Goal: Complete application form: Complete application form

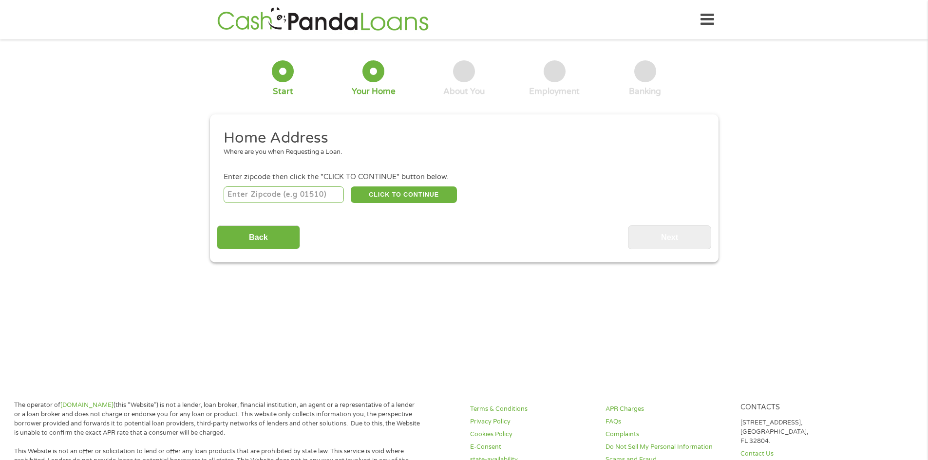
click at [294, 197] on input "number" at bounding box center [284, 195] width 120 height 17
type input "77551"
click at [366, 196] on button "CLICK TO CONTINUE" at bounding box center [404, 195] width 106 height 17
type input "77551"
type input "[GEOGRAPHIC_DATA]"
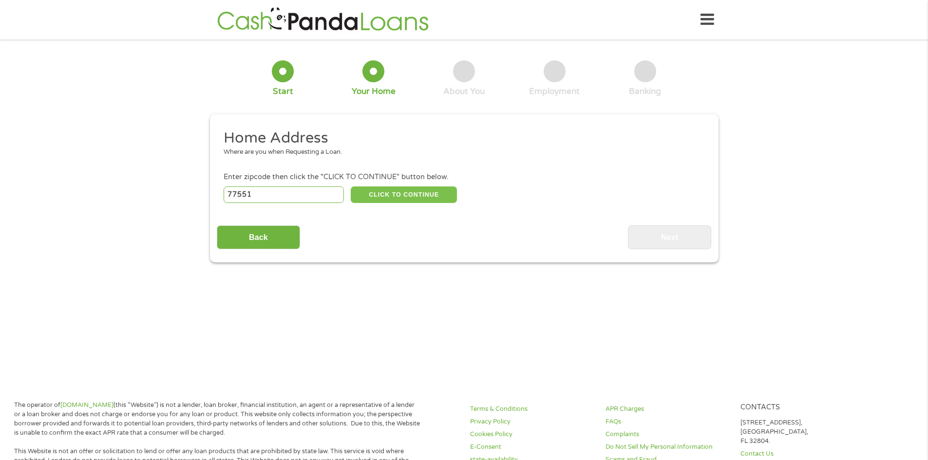
select select "[US_STATE]"
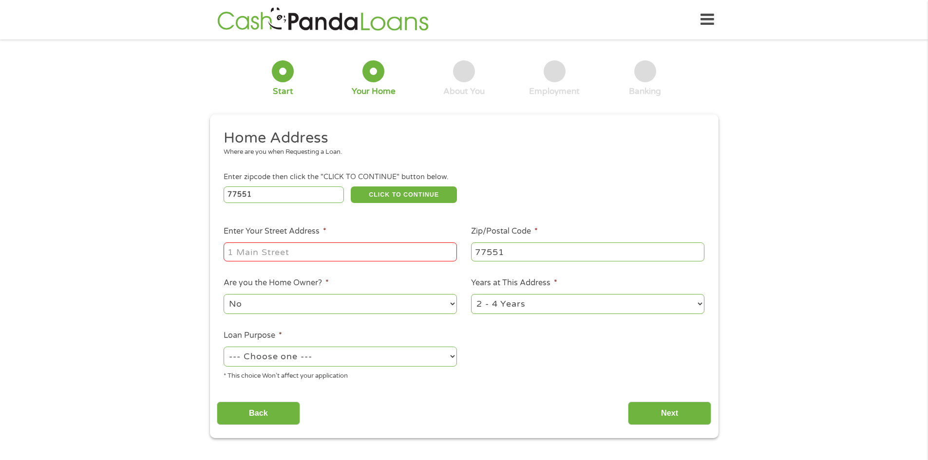
click at [258, 256] on input "Enter Your Street Address *" at bounding box center [340, 252] width 233 height 19
type input "[STREET_ADDRESS]"
click at [532, 307] on select "1 Year or less 1 - 2 Years 2 - 4 Years Over 4 Years" at bounding box center [587, 304] width 233 height 20
select select "60months"
click at [471, 294] on select "1 Year or less 1 - 2 Years 2 - 4 Years Over 4 Years" at bounding box center [587, 304] width 233 height 20
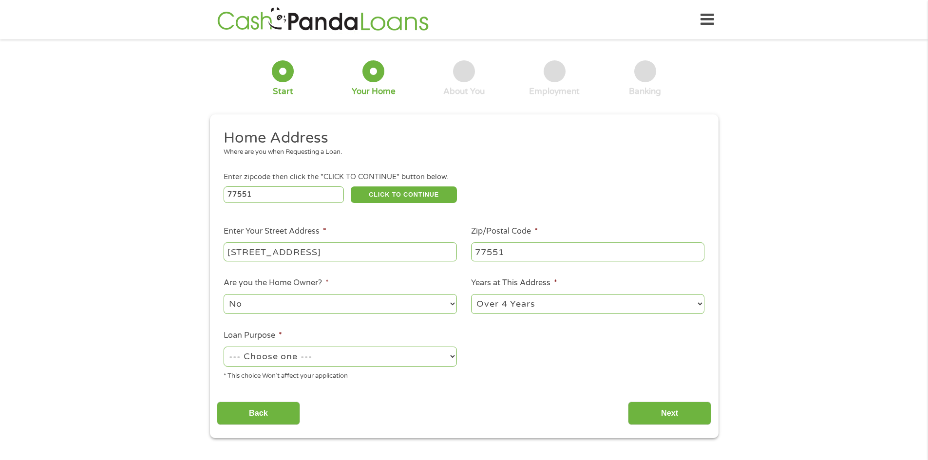
click at [370, 360] on select "--- Choose one --- Pay Bills Debt Consolidation Home Improvement Major Purchase…" at bounding box center [340, 357] width 233 height 20
select select "carloan"
click at [224, 347] on select "--- Choose one --- Pay Bills Debt Consolidation Home Improvement Major Purchase…" at bounding box center [340, 357] width 233 height 20
click at [685, 409] on input "Next" at bounding box center [669, 414] width 83 height 24
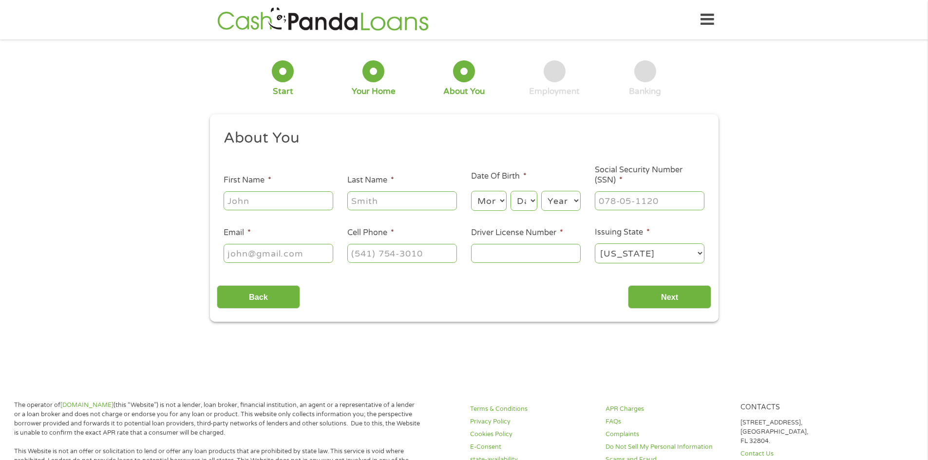
click at [306, 205] on input "First Name *" at bounding box center [279, 200] width 110 height 19
type input "[PERSON_NAME]"
click at [485, 206] on select "Month 1 2 3 4 5 6 7 8 9 10 11 12" at bounding box center [489, 201] width 36 height 20
select select "3"
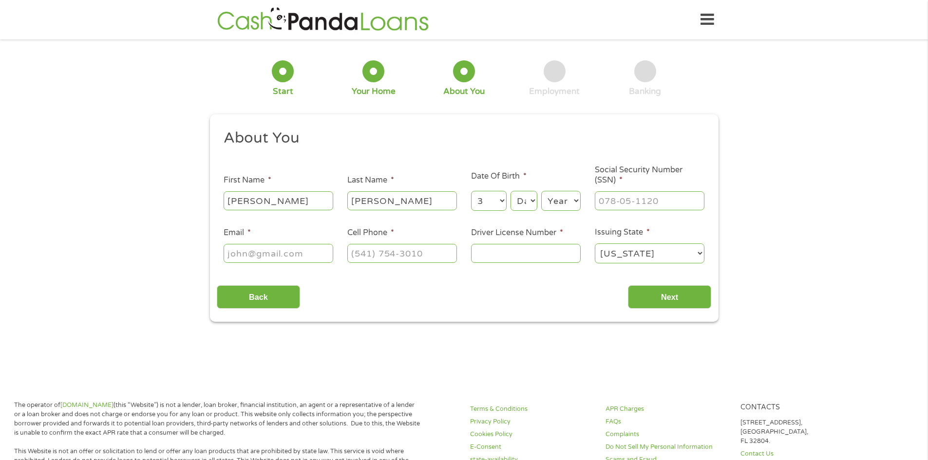
click at [471, 191] on select "Month 1 2 3 4 5 6 7 8 9 10 11 12" at bounding box center [489, 201] width 36 height 20
click at [523, 202] on select "Day 1 2 3 4 5 6 7 8 9 10 11 12 13 14 15 16 17 18 19 20 21 22 23 24 25 26 27 28 …" at bounding box center [523, 201] width 26 height 20
select select "15"
click at [510, 191] on select "Day 1 2 3 4 5 6 7 8 9 10 11 12 13 14 15 16 17 18 19 20 21 22 23 24 25 26 27 28 …" at bounding box center [523, 201] width 26 height 20
click at [557, 202] on select "Year [DATE] 2006 2005 2004 2003 2002 2001 2000 1999 1998 1997 1996 1995 1994 19…" at bounding box center [560, 201] width 39 height 20
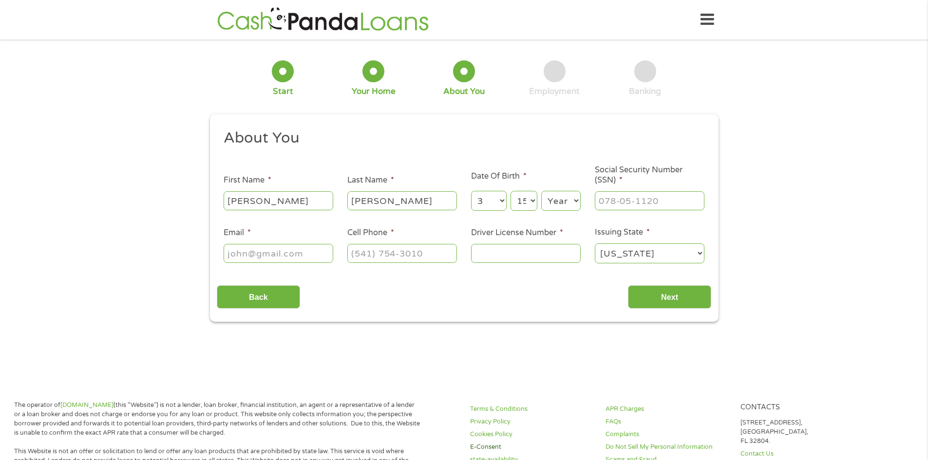
select select "1979"
click at [541, 191] on select "Year [DATE] 2006 2005 2004 2003 2002 2001 2000 1999 1998 1997 1996 1995 1994 19…" at bounding box center [560, 201] width 39 height 20
click at [641, 205] on input "___-__-____" at bounding box center [650, 200] width 110 height 19
type input "524-55-2073"
click at [308, 253] on input "Email *" at bounding box center [279, 253] width 110 height 19
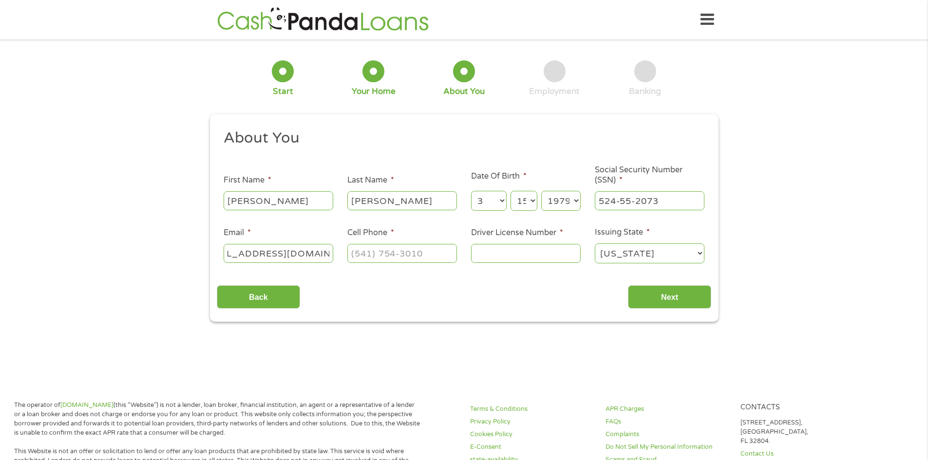
scroll to position [0, 41]
type input "[EMAIL_ADDRESS][DOMAIN_NAME]"
click at [367, 251] on input "(___) ___-____" at bounding box center [402, 253] width 110 height 19
type input "[PHONE_NUMBER]"
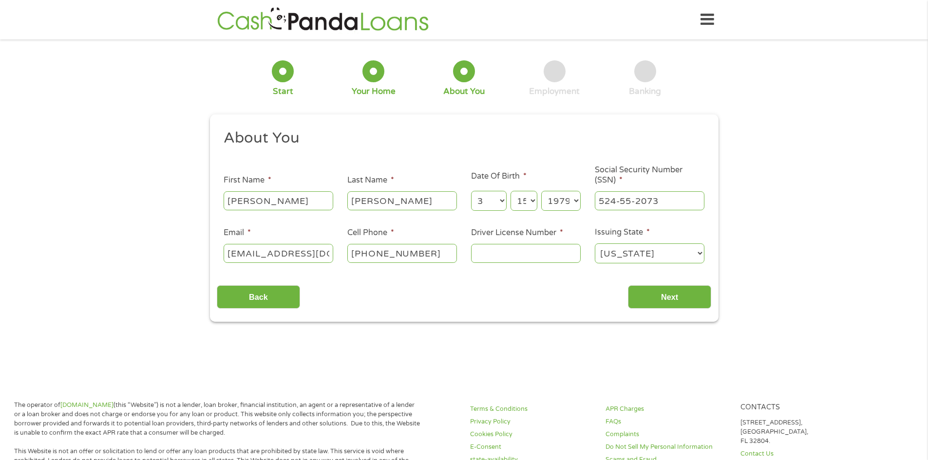
click at [482, 258] on input "Driver License Number *" at bounding box center [526, 253] width 110 height 19
type input "92348756"
click at [664, 296] on input "Next" at bounding box center [669, 297] width 83 height 24
click at [671, 296] on input "Next" at bounding box center [669, 297] width 83 height 24
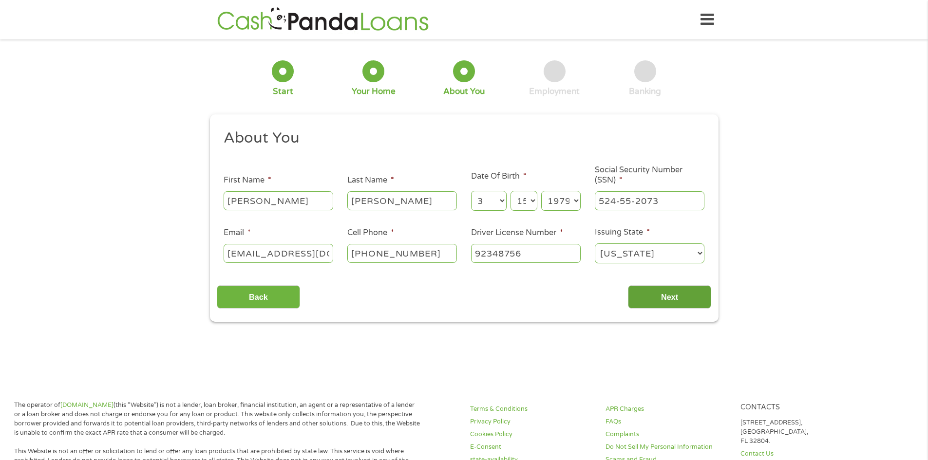
click at [676, 298] on input "Next" at bounding box center [669, 297] width 83 height 24
click at [676, 299] on input "Next" at bounding box center [669, 297] width 83 height 24
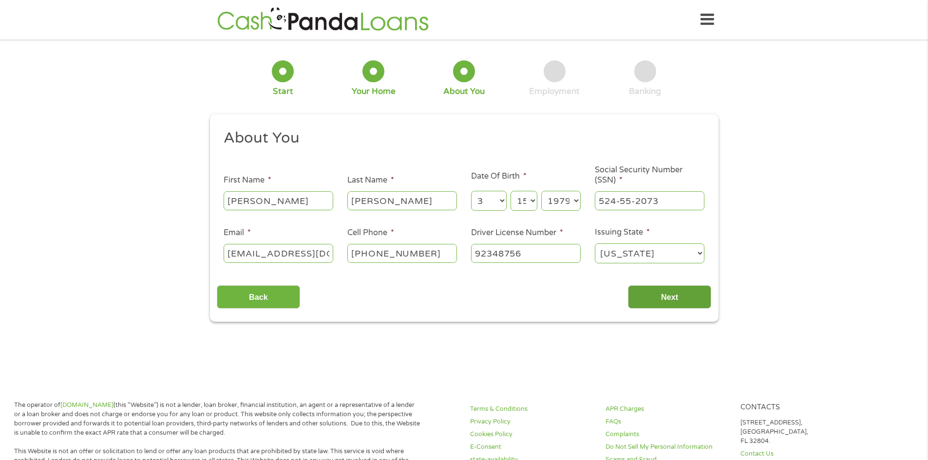
click at [670, 300] on input "Next" at bounding box center [669, 297] width 83 height 24
click at [668, 297] on input "Next" at bounding box center [669, 297] width 83 height 24
click at [668, 296] on input "Next" at bounding box center [669, 297] width 83 height 24
click at [667, 293] on input "Next" at bounding box center [669, 297] width 83 height 24
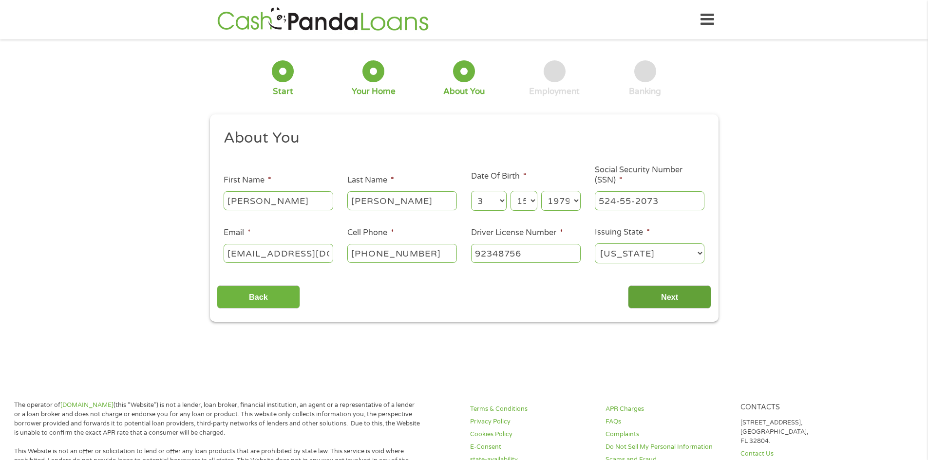
click at [667, 293] on input "Next" at bounding box center [669, 297] width 83 height 24
click at [668, 293] on input "Next" at bounding box center [669, 297] width 83 height 24
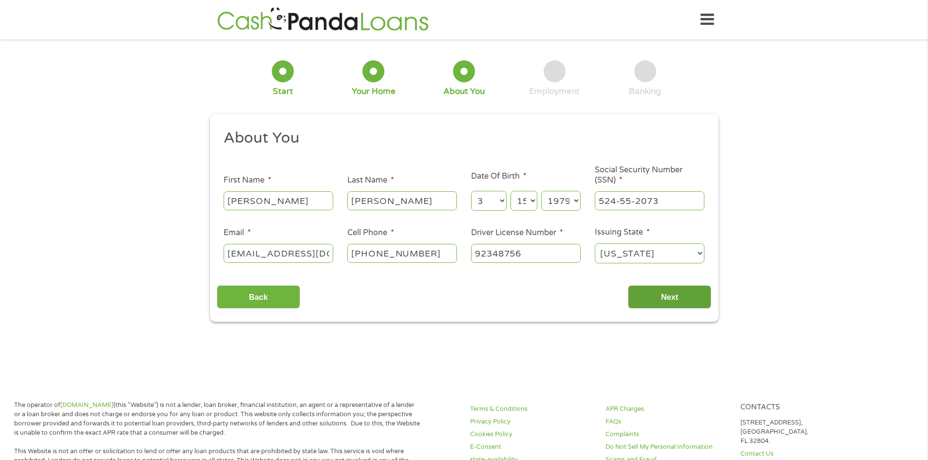
click at [668, 295] on input "Next" at bounding box center [669, 297] width 83 height 24
click at [668, 296] on input "Next" at bounding box center [669, 297] width 83 height 24
click at [668, 297] on input "Next" at bounding box center [669, 297] width 83 height 24
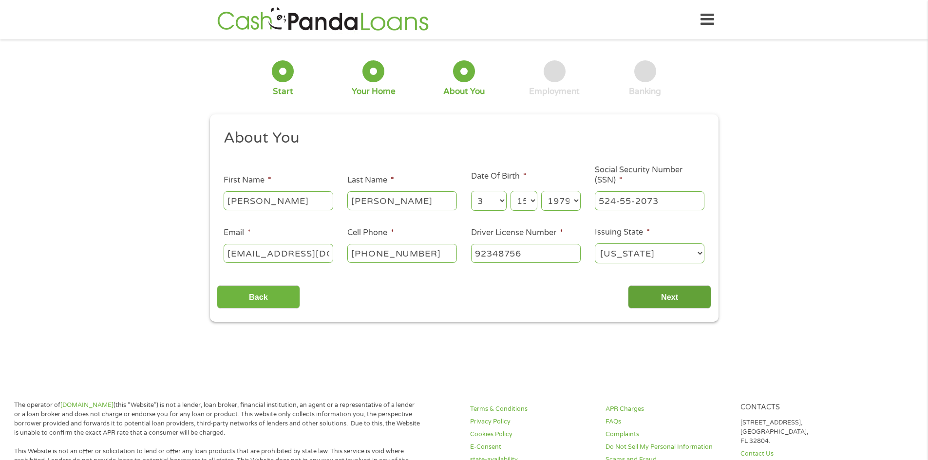
click at [667, 297] on input "Next" at bounding box center [669, 297] width 83 height 24
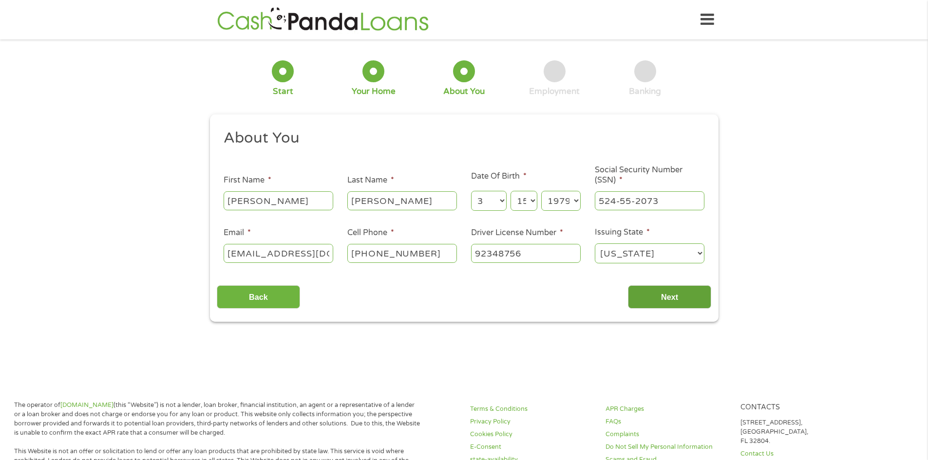
click at [671, 296] on input "Next" at bounding box center [669, 297] width 83 height 24
click at [678, 298] on input "Next" at bounding box center [669, 297] width 83 height 24
drag, startPoint x: 678, startPoint y: 298, endPoint x: 673, endPoint y: 298, distance: 5.4
click at [677, 298] on input "Next" at bounding box center [669, 297] width 83 height 24
drag, startPoint x: 673, startPoint y: 298, endPoint x: 587, endPoint y: 255, distance: 96.1
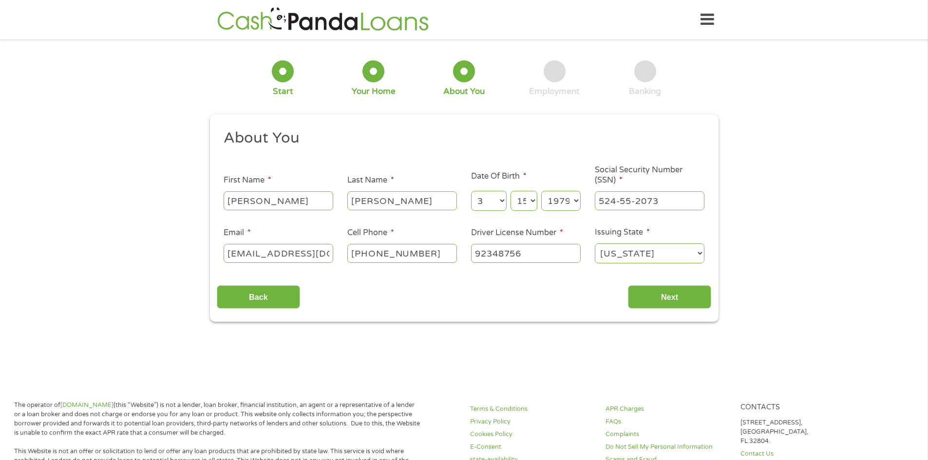
click at [672, 297] on input "Next" at bounding box center [669, 297] width 83 height 24
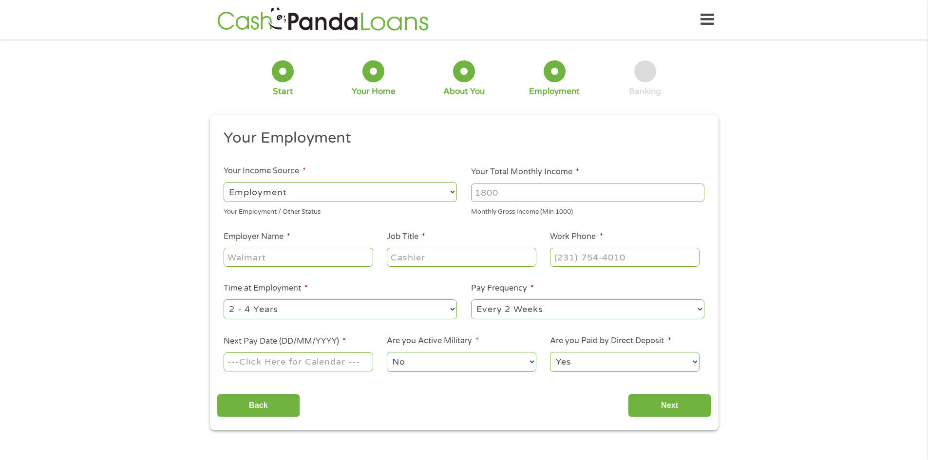
click at [497, 195] on input "Your Total Monthly Income *" at bounding box center [587, 193] width 233 height 19
type input "300"
click at [321, 259] on input "Employer Name *" at bounding box center [298, 257] width 149 height 19
click at [452, 192] on select "--- Choose one --- Employment [DEMOGRAPHIC_DATA] Benefits" at bounding box center [340, 192] width 233 height 20
select select "benefits"
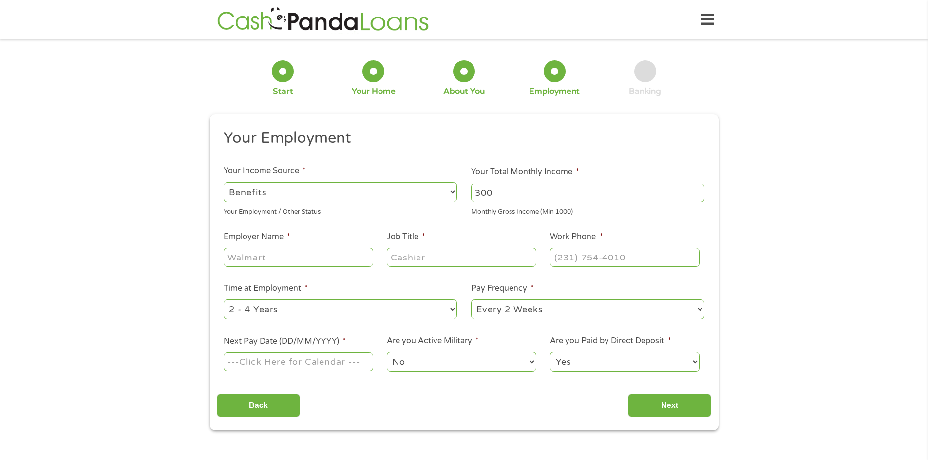
click at [224, 182] on select "--- Choose one --- Employment [DEMOGRAPHIC_DATA] Benefits" at bounding box center [340, 192] width 233 height 20
type input "Other"
type input "[PHONE_NUMBER]"
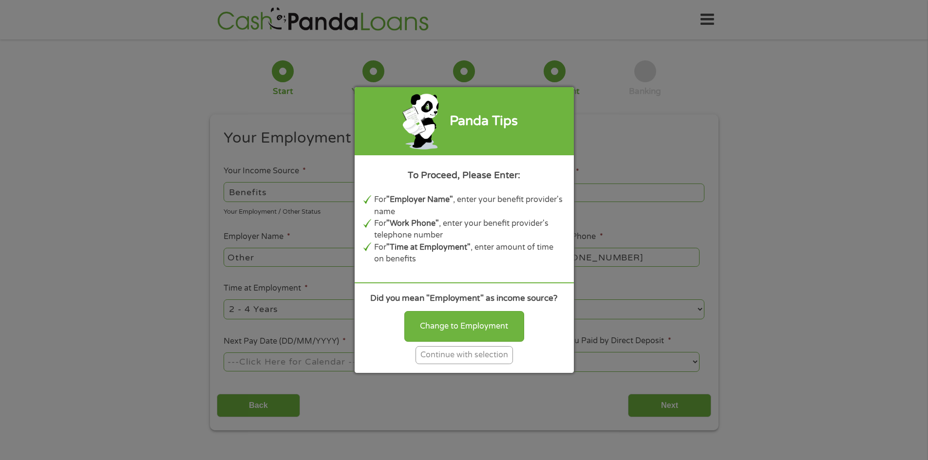
click at [458, 355] on div "Continue with selection" at bounding box center [463, 355] width 97 height 18
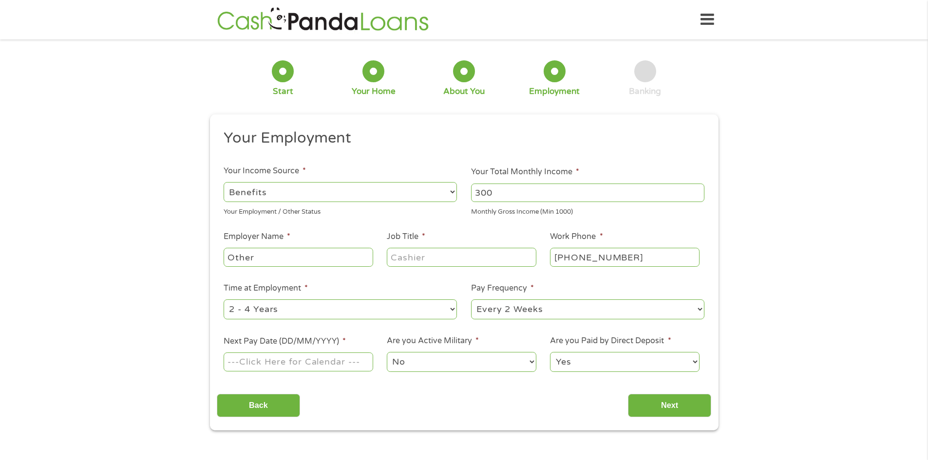
click at [283, 258] on input "Other" at bounding box center [298, 257] width 149 height 19
type input "O"
type input "SSDI"
click at [405, 258] on input "Job Title *" at bounding box center [461, 257] width 149 height 19
type input "NONE"
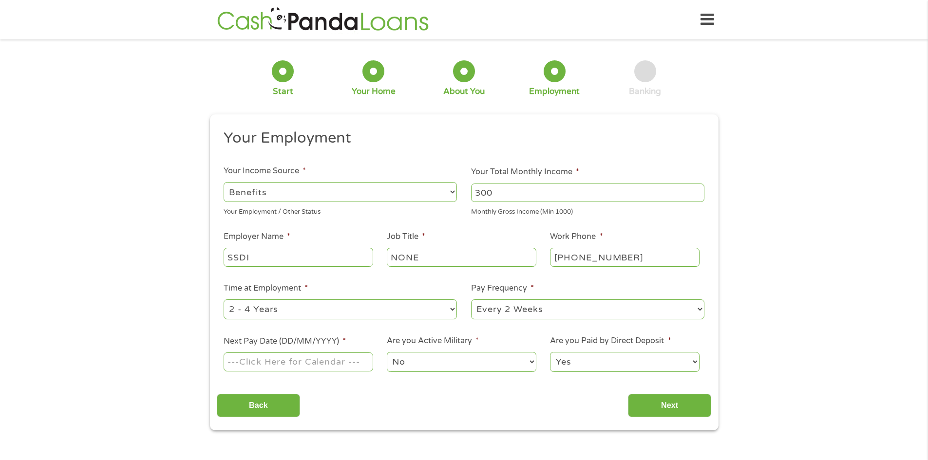
click at [381, 312] on select "--- Choose one --- 1 Year or less 1 - 2 Years 2 - 4 Years Over 4 Years" at bounding box center [340, 310] width 233 height 20
select select "60months"
click at [224, 300] on select "--- Choose one --- 1 Year or less 1 - 2 Years 2 - 4 Years Over 4 Years" at bounding box center [340, 310] width 233 height 20
click at [501, 312] on select "--- Choose one --- Every 2 Weeks Every Week Monthly Semi-Monthly" at bounding box center [587, 310] width 233 height 20
click at [471, 300] on select "--- Choose one --- Every 2 Weeks Every Week Monthly Semi-Monthly" at bounding box center [587, 310] width 233 height 20
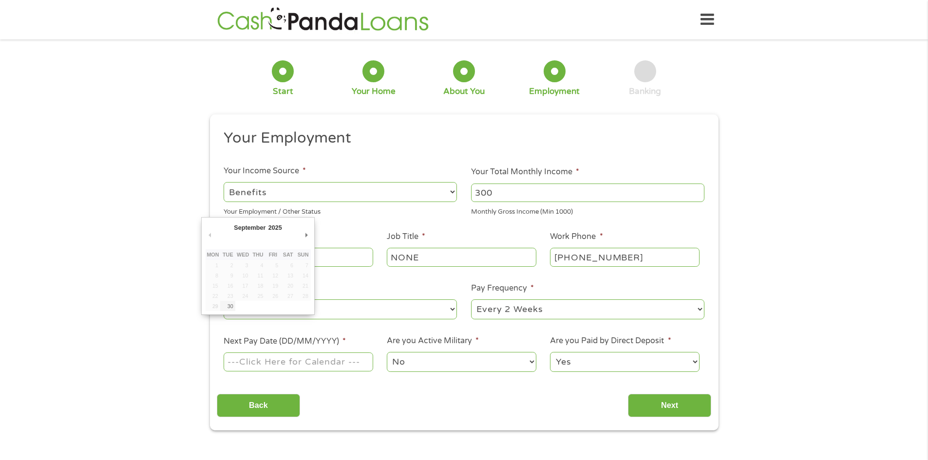
click at [347, 363] on input "Next Pay Date (DD/MM/YYYY) *" at bounding box center [298, 362] width 149 height 19
click at [347, 364] on input "Next Pay Date (DD/MM/YYYY) *" at bounding box center [298, 362] width 149 height 19
type input "[DATE]"
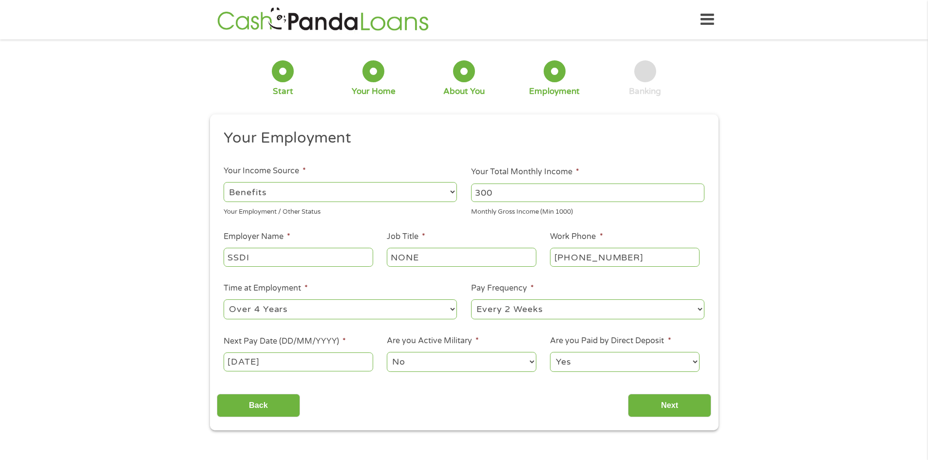
click at [592, 364] on select "Yes No" at bounding box center [624, 362] width 149 height 20
select select "0"
click at [550, 352] on select "Yes No" at bounding box center [624, 362] width 149 height 20
click at [662, 405] on input "Next" at bounding box center [669, 406] width 83 height 24
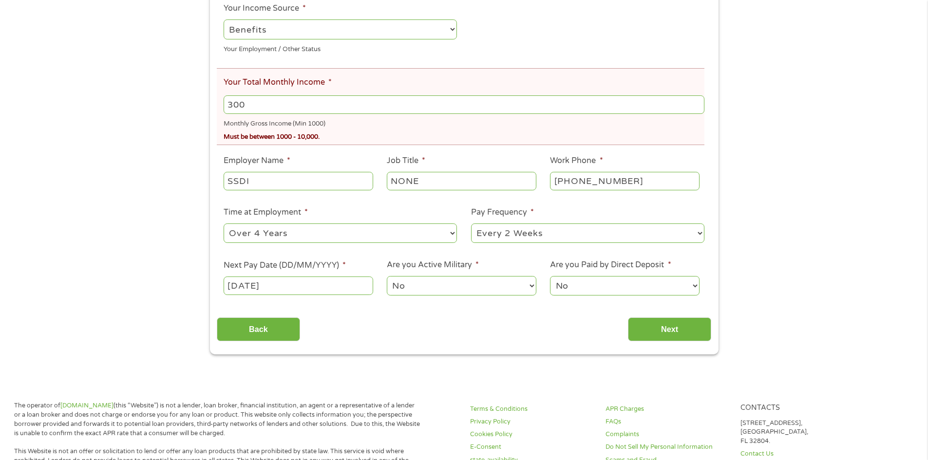
scroll to position [209, 0]
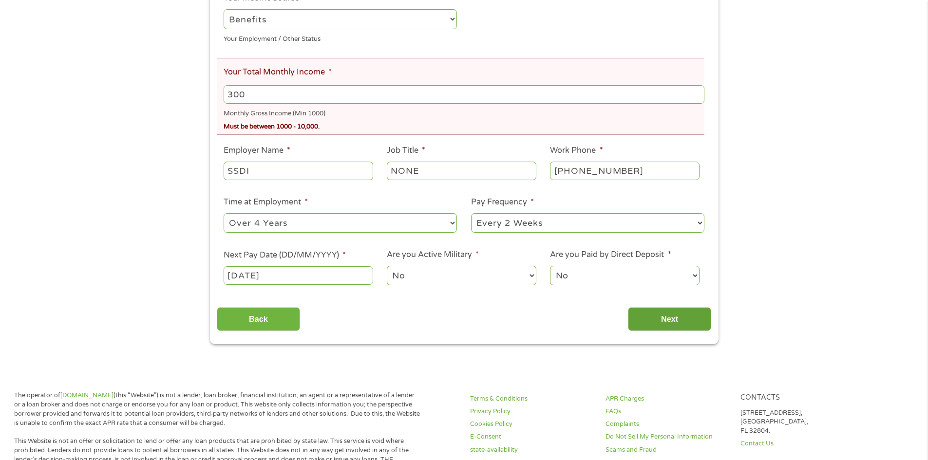
click at [675, 319] on input "Next" at bounding box center [669, 319] width 83 height 24
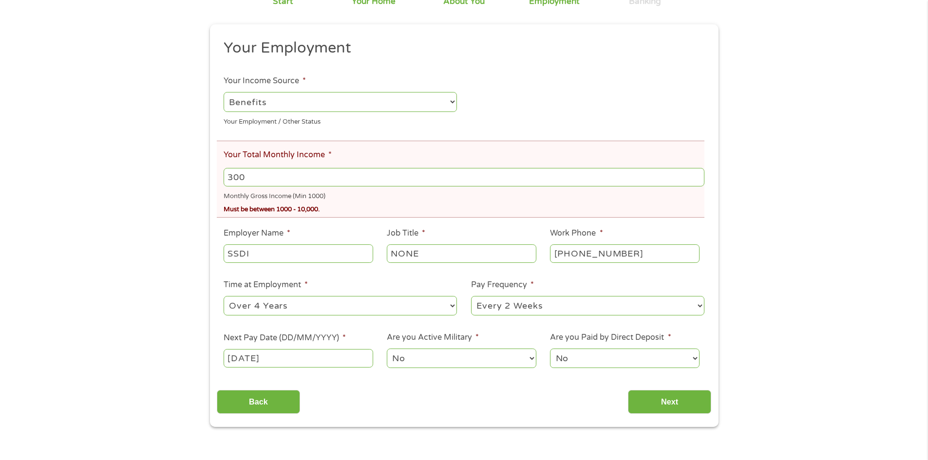
scroll to position [128, 0]
click at [271, 179] on input "300" at bounding box center [464, 176] width 480 height 19
type input "3"
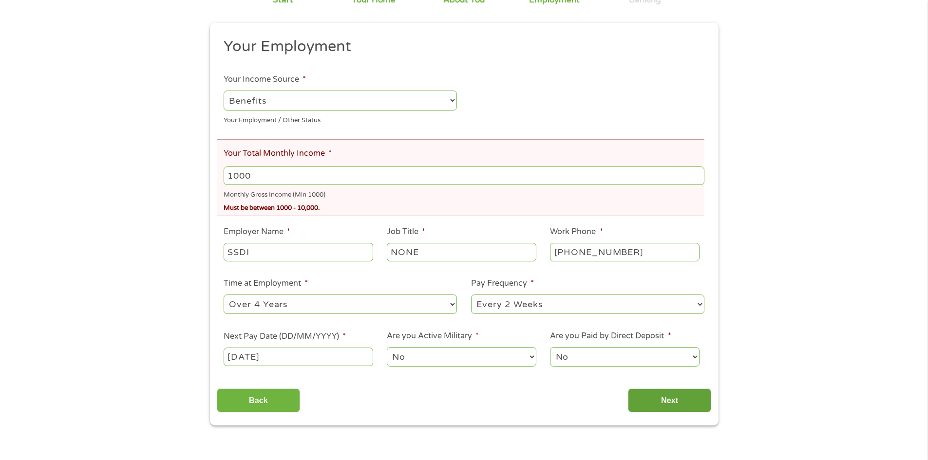
type input "1000"
click at [677, 399] on input "Next" at bounding box center [669, 401] width 83 height 24
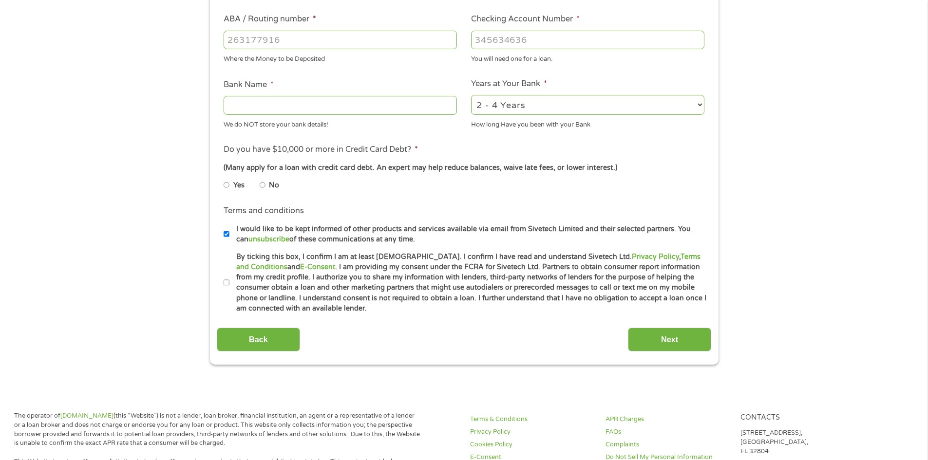
scroll to position [307, 0]
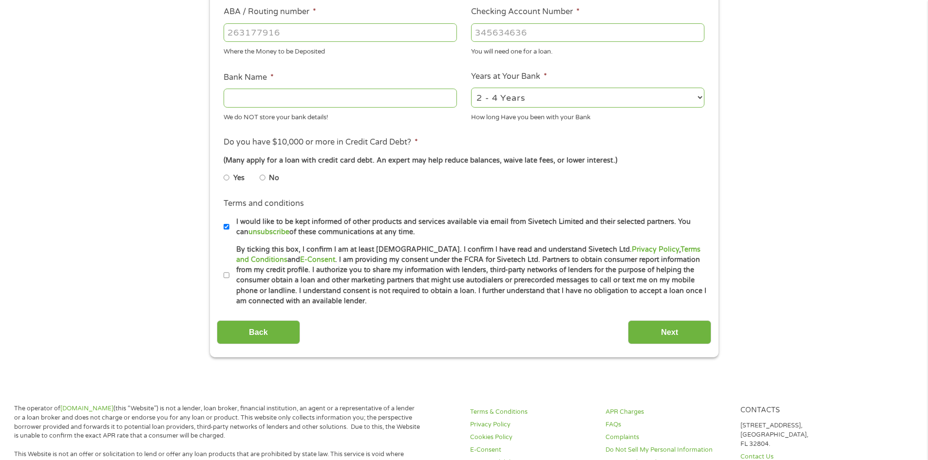
click at [250, 100] on input "Bank Name *" at bounding box center [340, 98] width 233 height 19
